Goal: Information Seeking & Learning: Learn about a topic

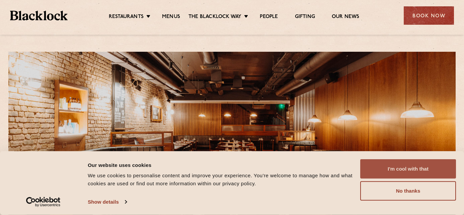
click at [397, 169] on button "I'm cool with that" at bounding box center [408, 169] width 96 height 19
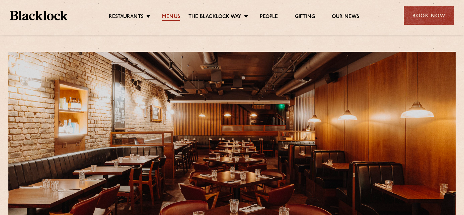
click at [172, 17] on link "Menus" at bounding box center [171, 17] width 18 height 7
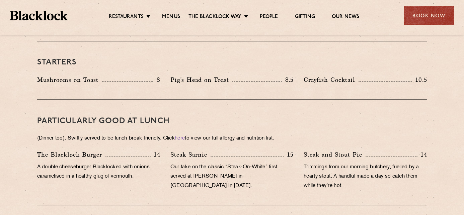
scroll to position [363, 0]
drag, startPoint x: 172, startPoint y: 71, endPoint x: 232, endPoint y: 74, distance: 60.2
click at [232, 76] on div "Pig's Head on Toast 8.5" at bounding box center [231, 80] width 123 height 9
click at [231, 76] on div "Pig's Head on Toast 8.5" at bounding box center [231, 82] width 133 height 13
